Goal: Task Accomplishment & Management: Manage account settings

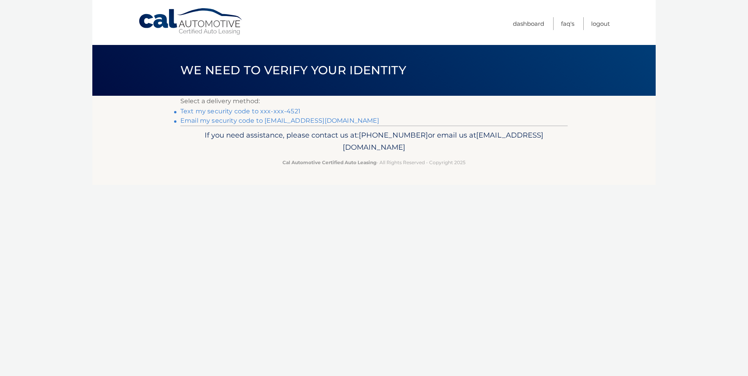
click at [248, 113] on link "Text my security code to xxx-xxx-4521" at bounding box center [240, 111] width 120 height 7
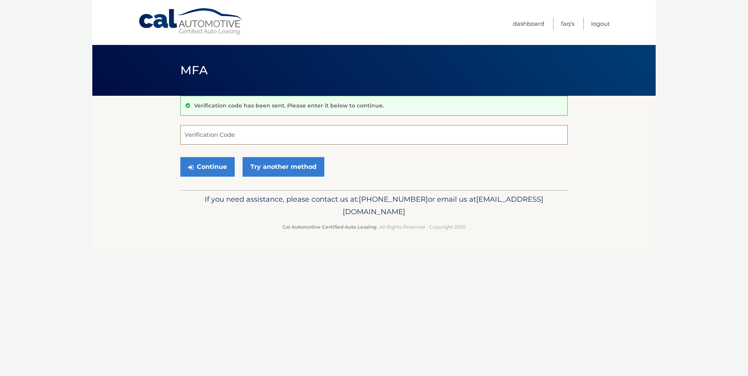
click at [238, 133] on input "Verification Code" at bounding box center [373, 135] width 387 height 20
type input "579273"
click at [201, 167] on button "Continue" at bounding box center [207, 167] width 54 height 20
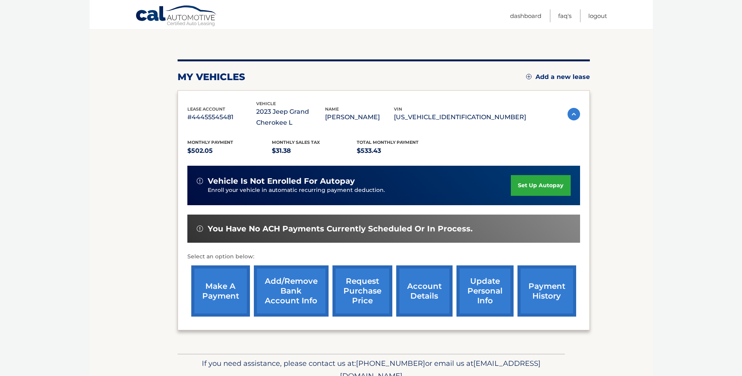
scroll to position [78, 0]
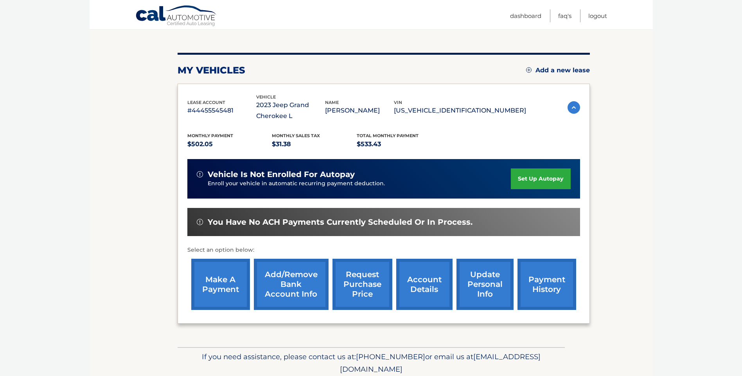
click at [546, 288] on link "payment history" at bounding box center [547, 284] width 59 height 51
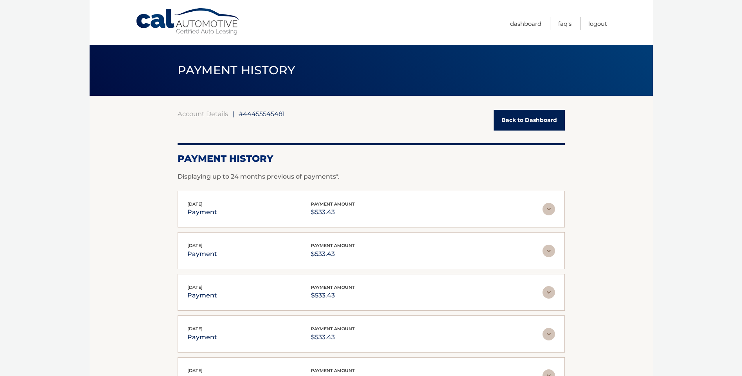
click at [530, 122] on link "Back to Dashboard" at bounding box center [529, 120] width 71 height 21
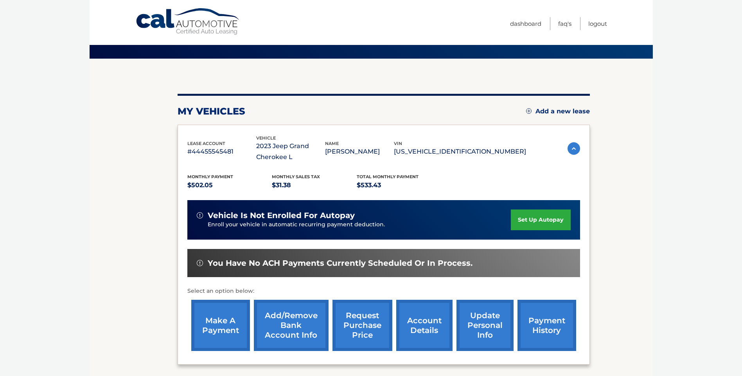
scroll to position [39, 0]
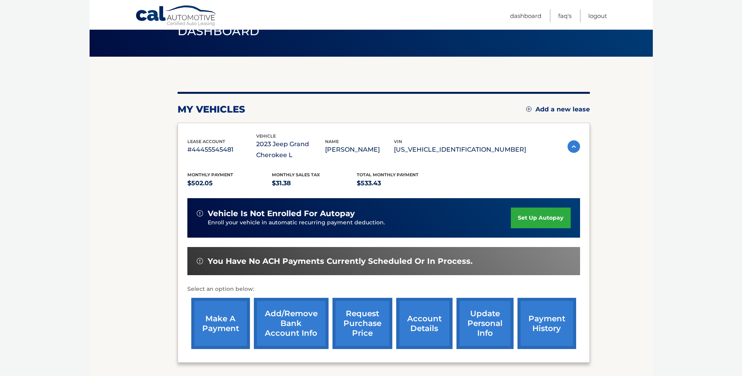
click at [206, 318] on link "make a payment" at bounding box center [220, 323] width 59 height 51
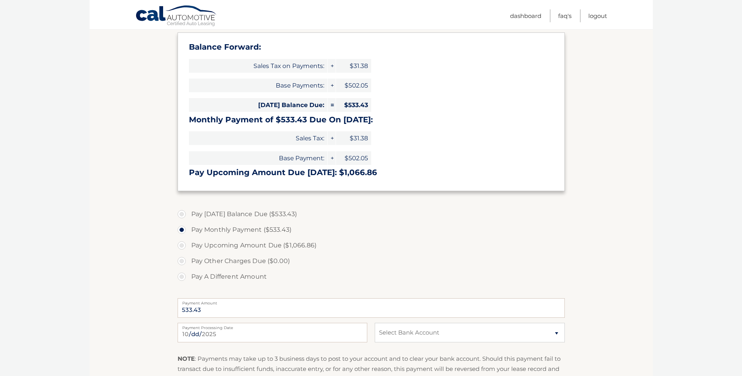
scroll to position [156, 0]
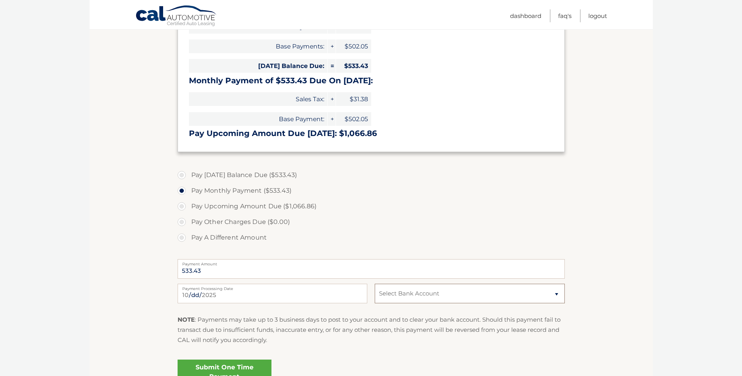
click at [556, 294] on select "Select Bank Account Checking BANK OF AMERICA, N.A. *****0036 Checking SANTANDER…" at bounding box center [470, 294] width 190 height 20
select select "NDU1OWNlMzUtY2FiNS00NTg1LTg5MjktMDQzODhkMGUyYTRm"
click at [375, 284] on select "Select Bank Account Checking BANK OF AMERICA, N.A. *****0036 Checking SANTANDER…" at bounding box center [470, 294] width 190 height 20
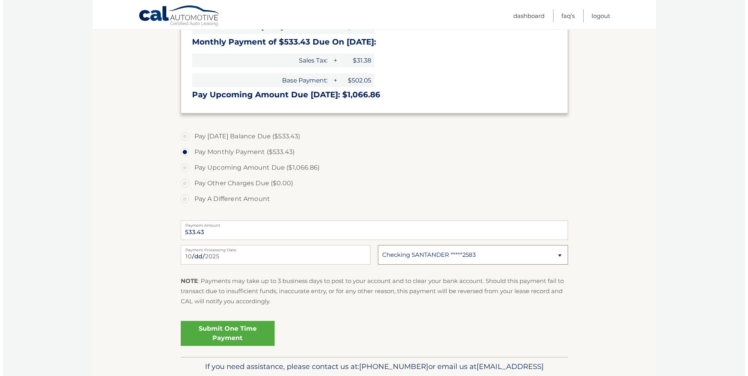
scroll to position [196, 0]
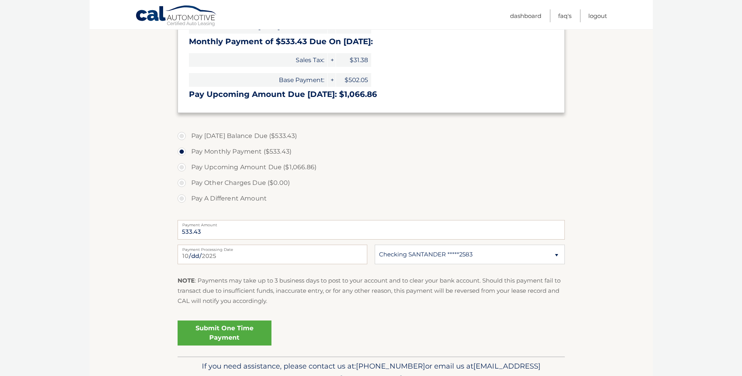
click at [235, 336] on link "Submit One Time Payment" at bounding box center [225, 333] width 94 height 25
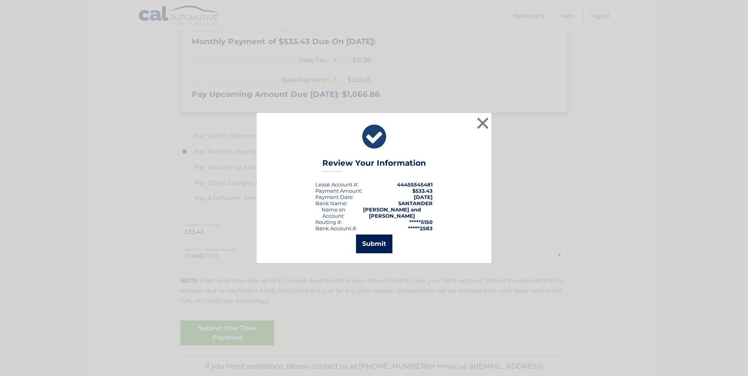
click at [380, 245] on button "Submit" at bounding box center [374, 244] width 36 height 19
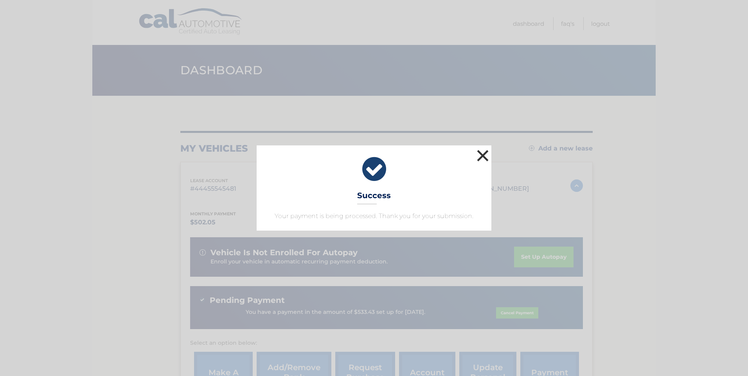
click at [484, 156] on button "×" at bounding box center [483, 156] width 16 height 16
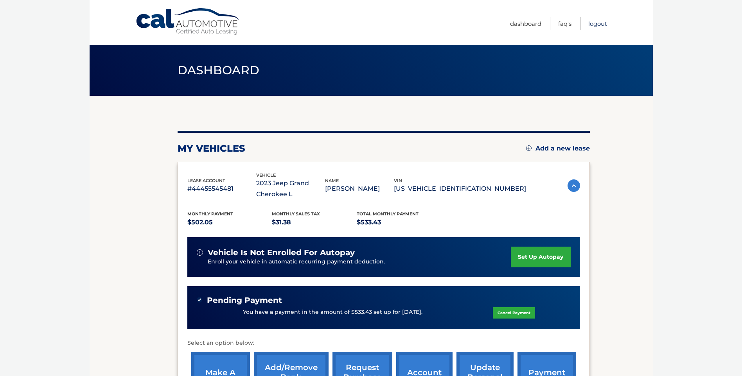
click at [601, 25] on link "Logout" at bounding box center [597, 23] width 19 height 13
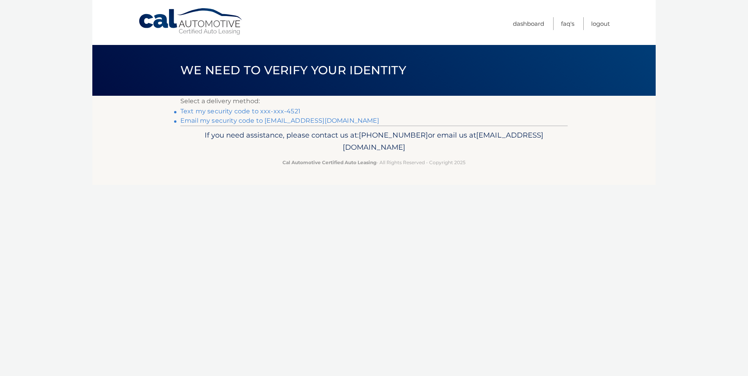
click at [278, 111] on link "Text my security code to xxx-xxx-4521" at bounding box center [240, 111] width 120 height 7
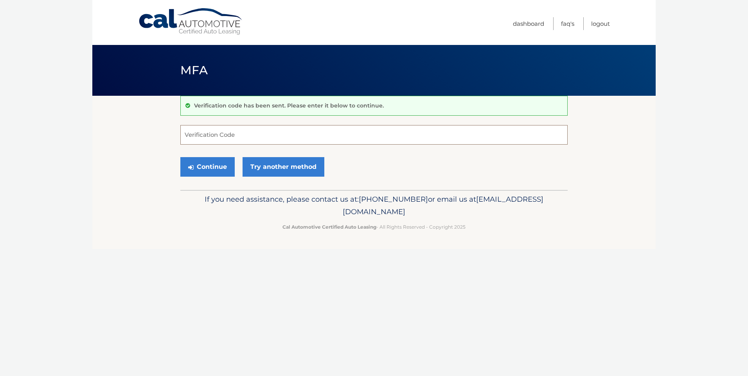
click at [253, 135] on input "Verification Code" at bounding box center [373, 135] width 387 height 20
type input "152488"
click at [208, 165] on button "Continue" at bounding box center [207, 167] width 54 height 20
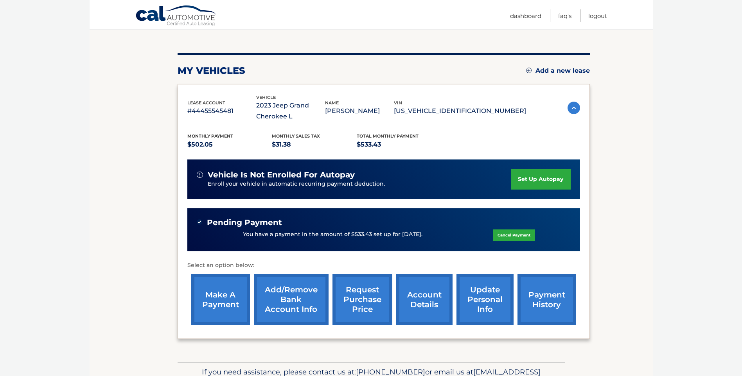
scroll to position [78, 0]
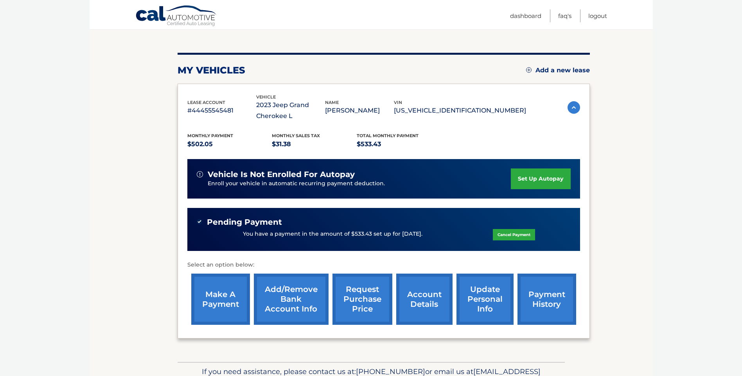
click at [354, 302] on link "request purchase price" at bounding box center [363, 299] width 60 height 51
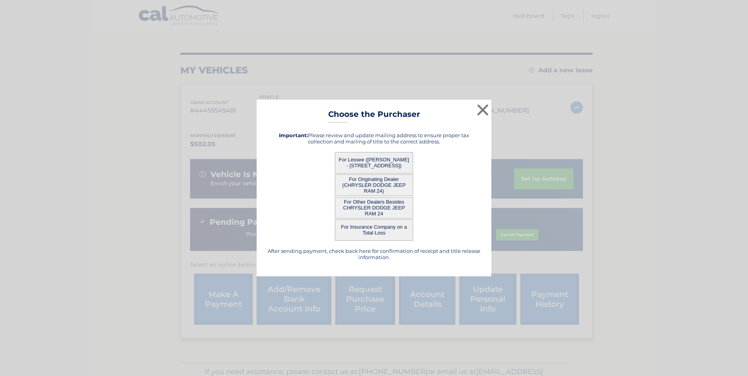
click at [379, 162] on button "For Lessee ([PERSON_NAME] - [STREET_ADDRESS])" at bounding box center [374, 163] width 78 height 22
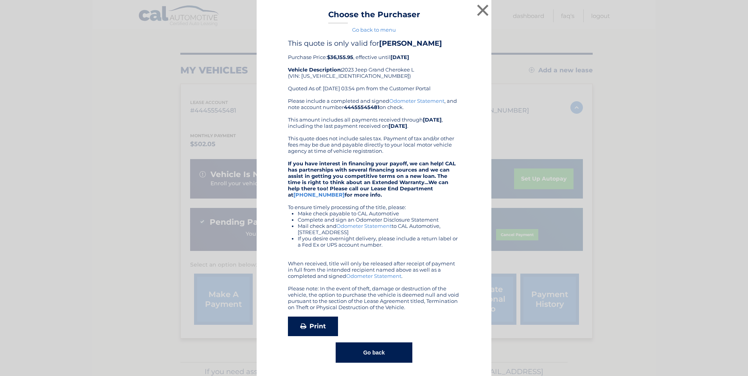
click at [310, 325] on link "Print" at bounding box center [313, 327] width 50 height 20
click at [304, 324] on link "Print" at bounding box center [313, 327] width 50 height 20
click at [479, 9] on button "×" at bounding box center [483, 10] width 16 height 16
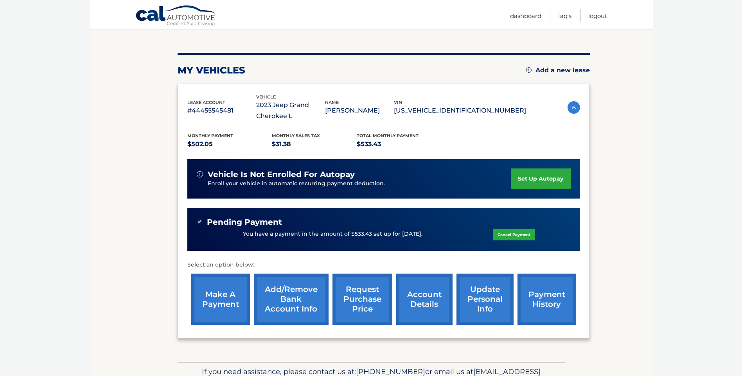
click at [422, 304] on link "account details" at bounding box center [424, 299] width 56 height 51
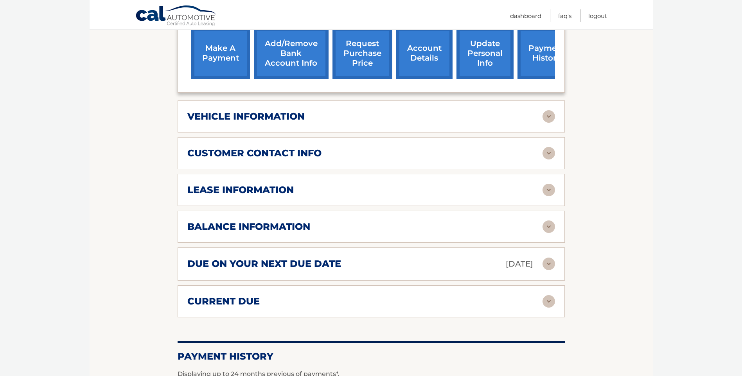
scroll to position [352, 0]
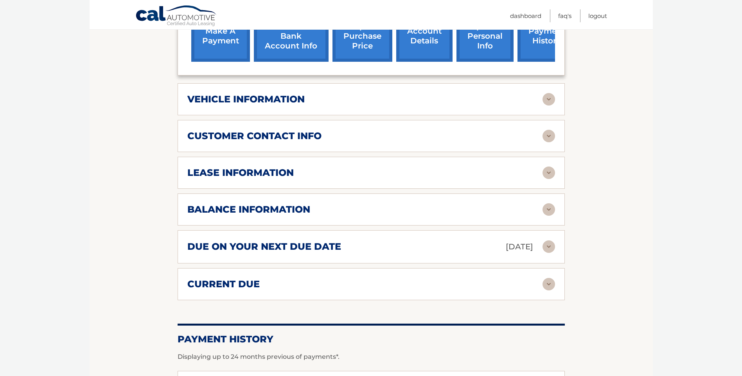
click at [548, 210] on img at bounding box center [549, 209] width 13 height 13
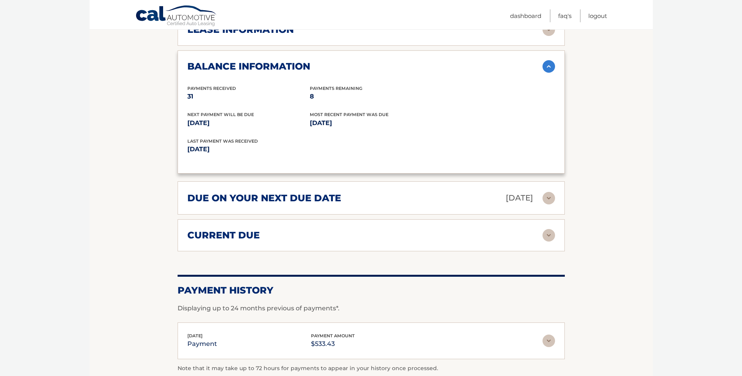
scroll to position [548, 0]
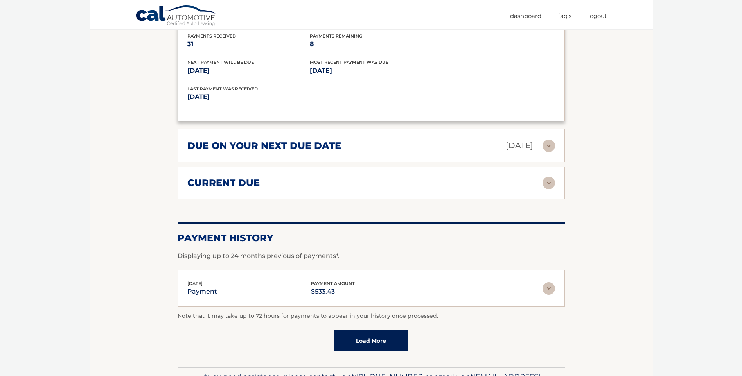
click at [549, 182] on img at bounding box center [549, 183] width 13 height 13
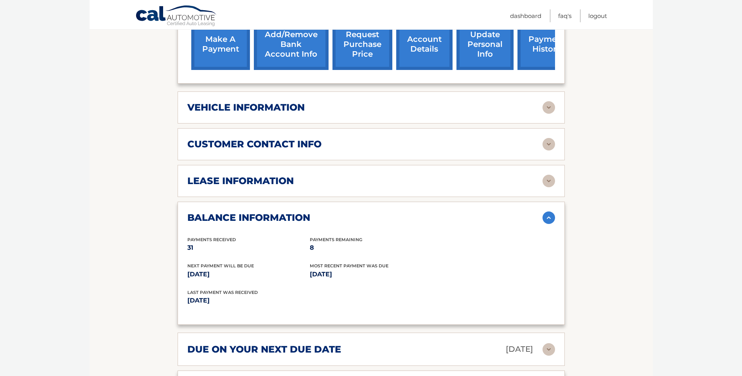
scroll to position [147, 0]
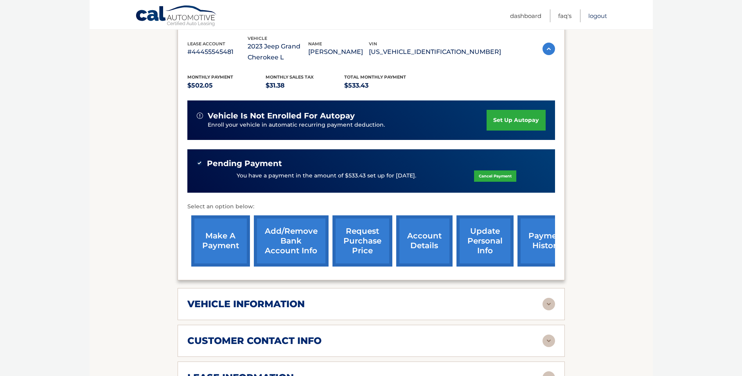
click at [597, 16] on link "Logout" at bounding box center [597, 15] width 19 height 13
